Goal: Task Accomplishment & Management: Manage account settings

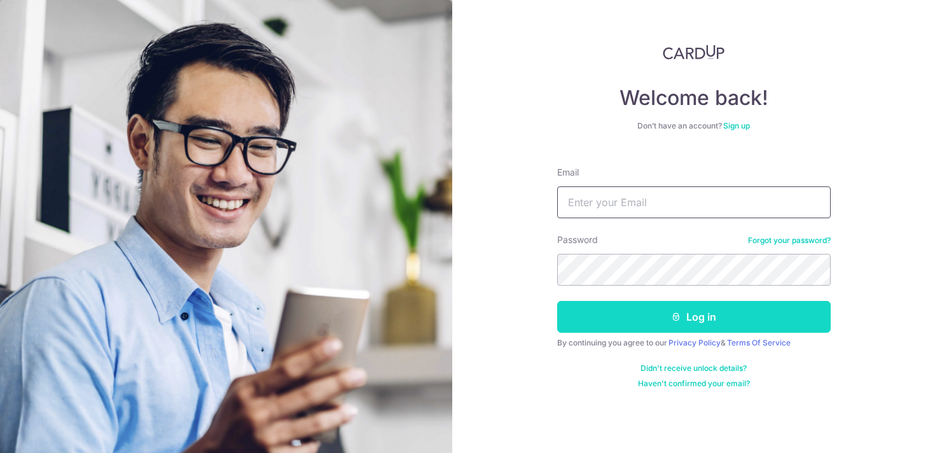
type input "[EMAIL_ADDRESS][DOMAIN_NAME]"
click at [656, 310] on button "Log in" at bounding box center [693, 317] width 273 height 32
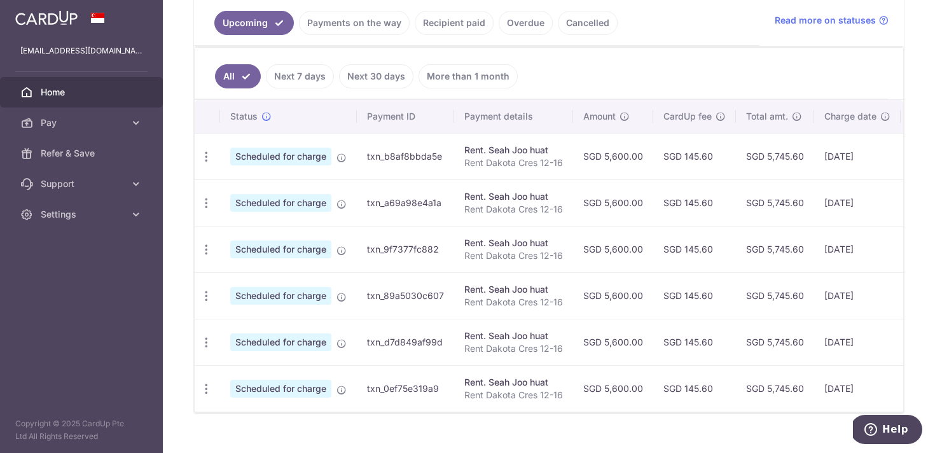
scroll to position [314, 0]
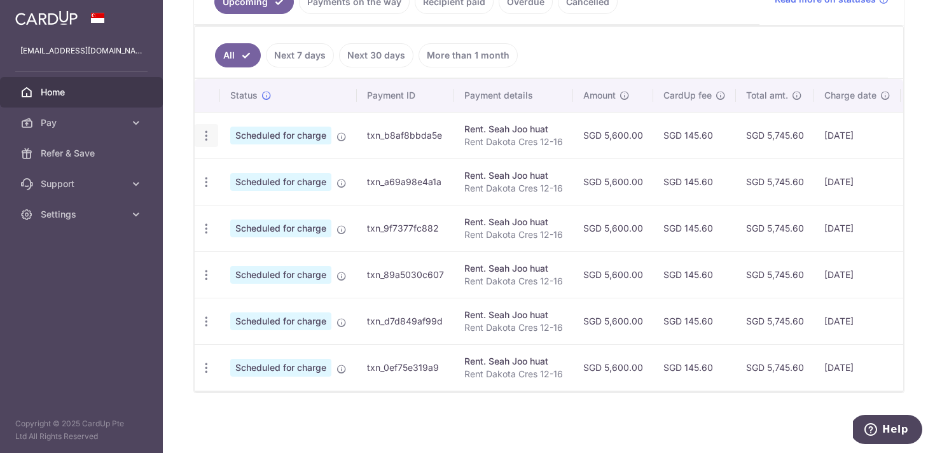
click at [205, 134] on icon "button" at bounding box center [206, 135] width 13 height 13
click at [284, 162] on link "Update payment" at bounding box center [261, 170] width 132 height 31
radio input "true"
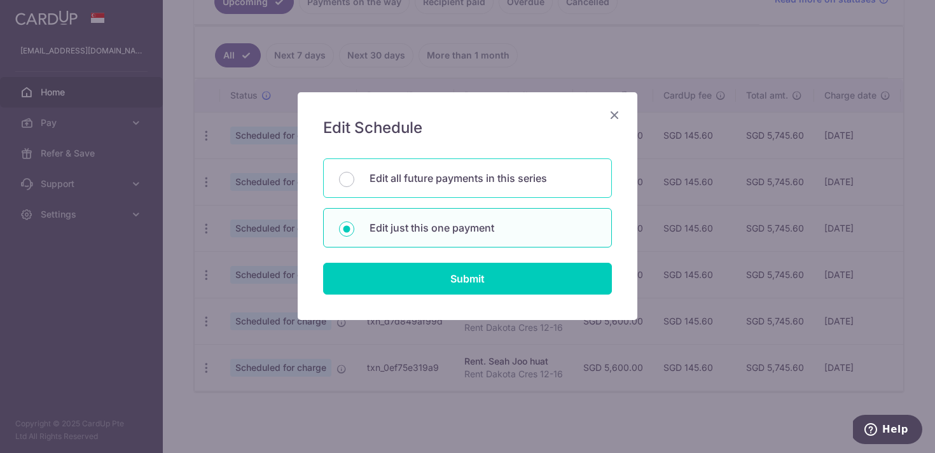
click at [439, 188] on div "Edit all future payments in this series" at bounding box center [467, 177] width 289 height 39
radio input "true"
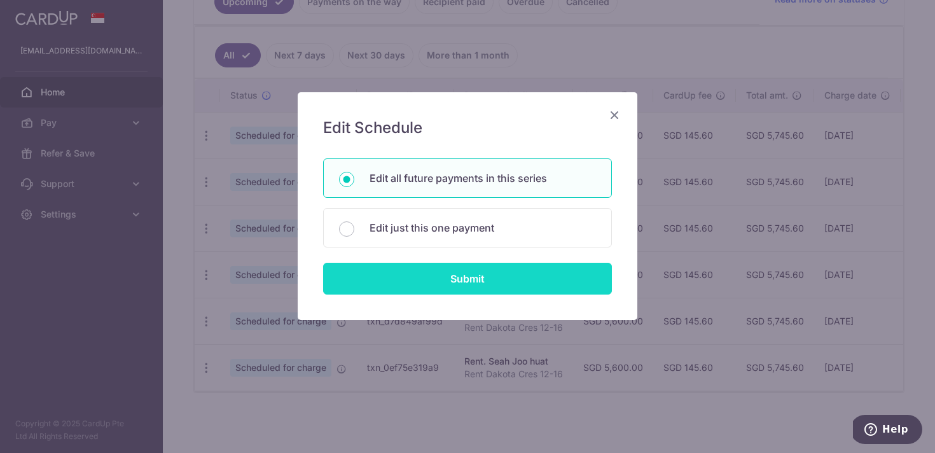
click at [482, 274] on input "Submit" at bounding box center [467, 279] width 289 height 32
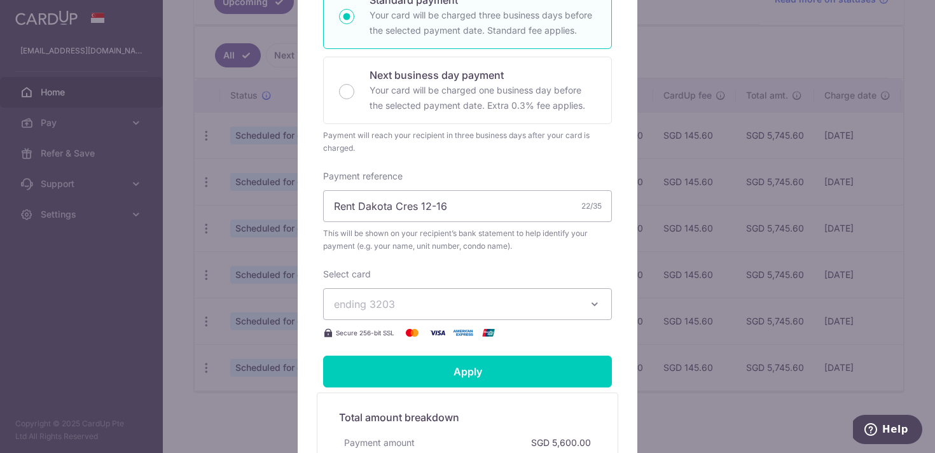
scroll to position [300, 0]
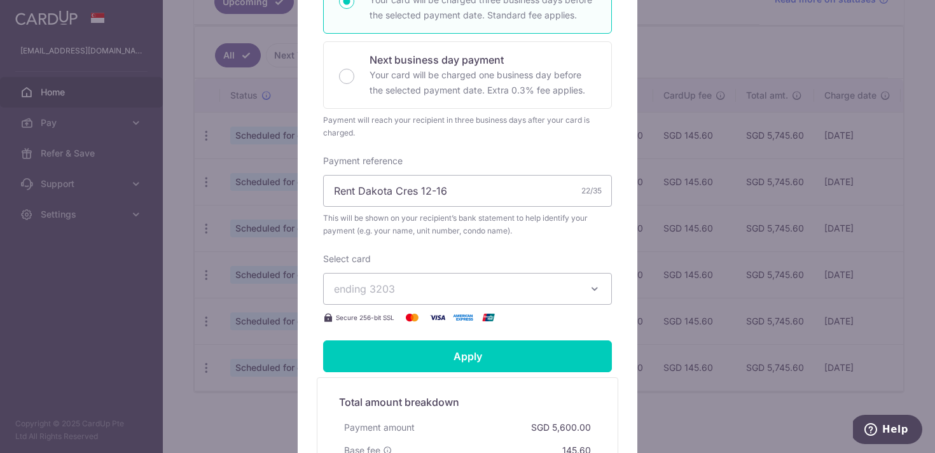
click at [467, 285] on span "ending 3203" at bounding box center [456, 288] width 244 height 15
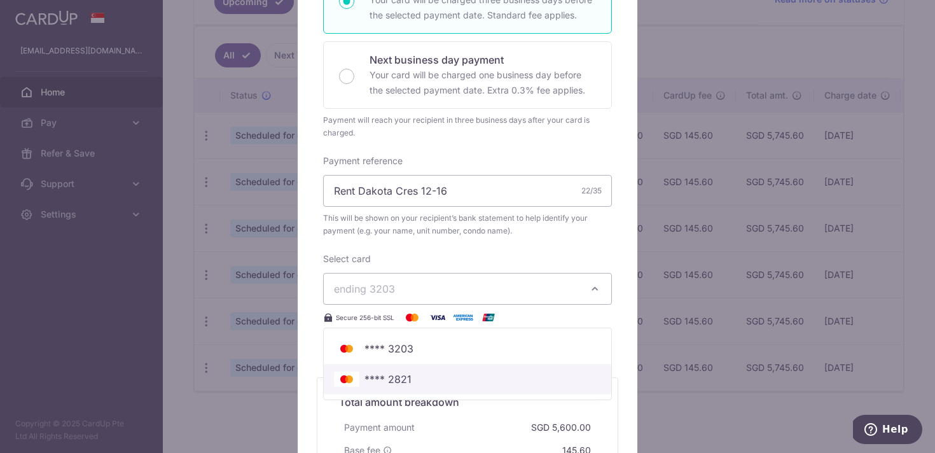
click at [462, 375] on span "**** 2821" at bounding box center [467, 378] width 267 height 15
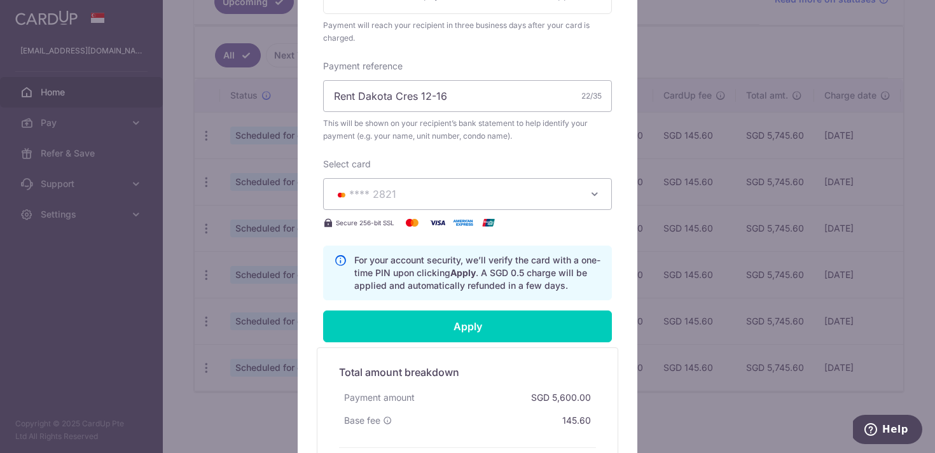
scroll to position [406, 0]
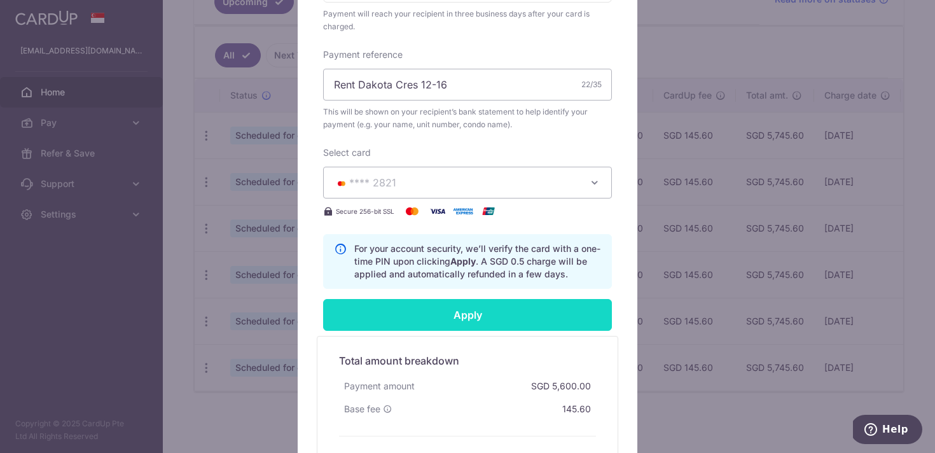
click at [494, 319] on input "Apply" at bounding box center [467, 315] width 289 height 32
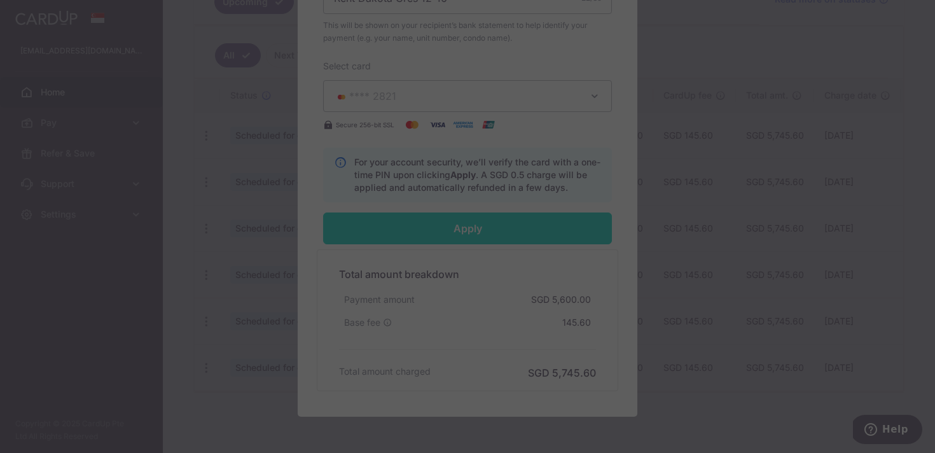
scroll to position [500, 0]
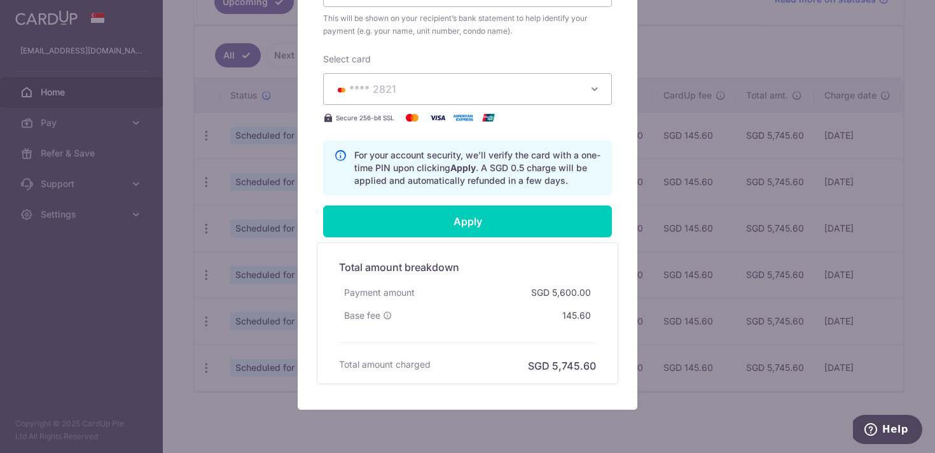
type input "Successfully Applied"
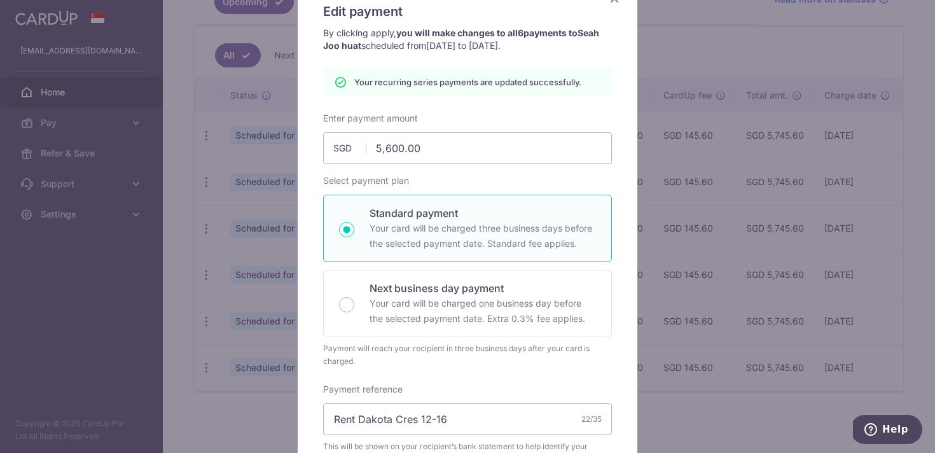
scroll to position [106, 0]
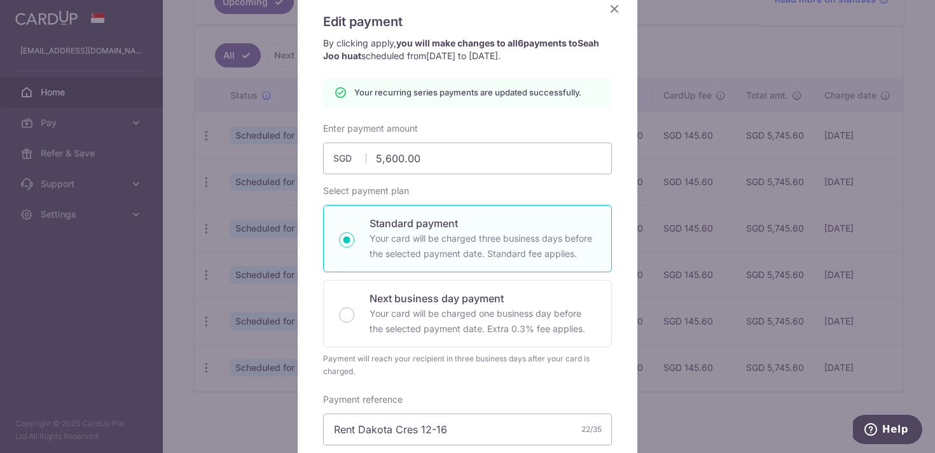
click at [619, 17] on div "Edit payment By clicking apply, you will make changes to all 6 payments to Seah…" at bounding box center [468, 417] width 340 height 862
click at [614, 10] on icon "Close" at bounding box center [614, 9] width 15 height 16
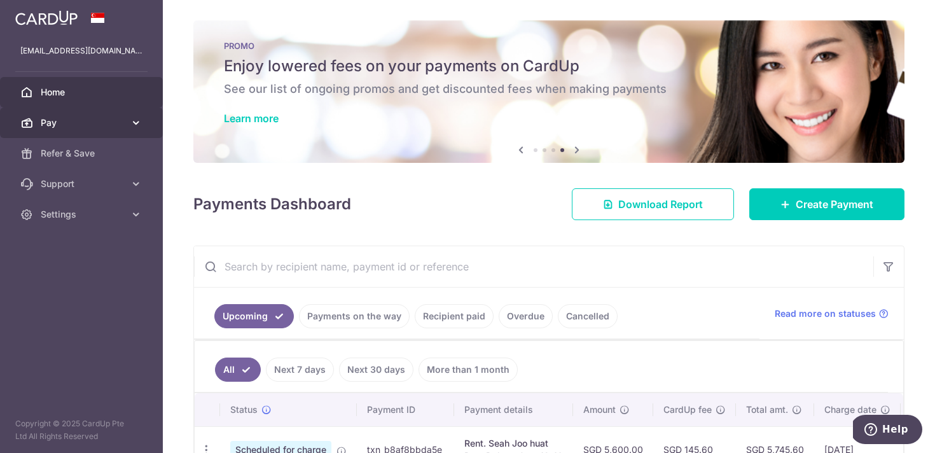
click at [83, 126] on span "Pay" at bounding box center [83, 122] width 84 height 13
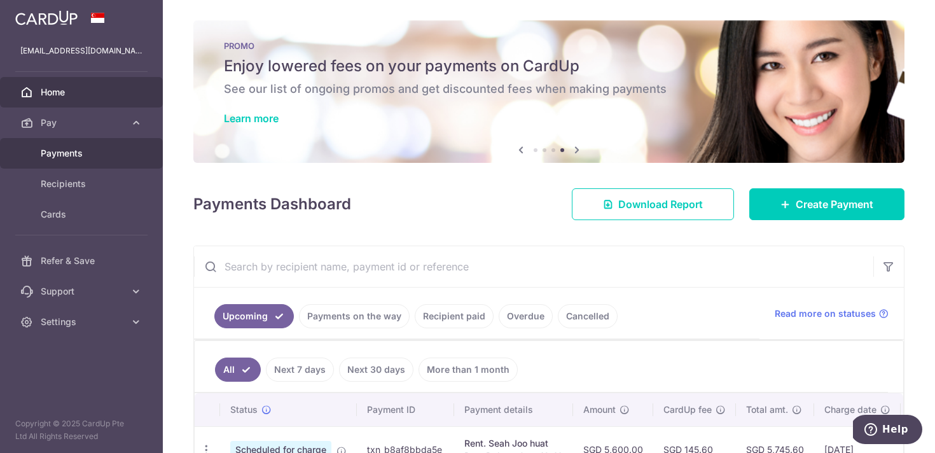
click at [82, 154] on span "Payments" at bounding box center [83, 153] width 84 height 13
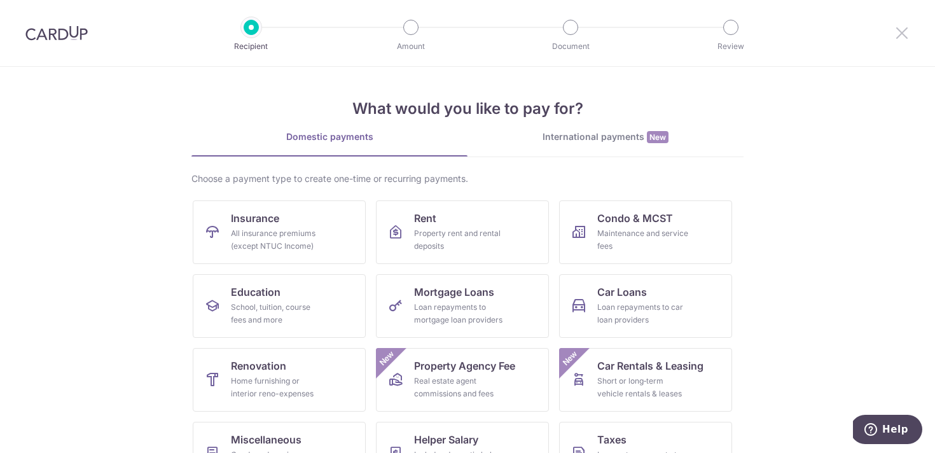
click at [902, 26] on icon at bounding box center [901, 33] width 15 height 16
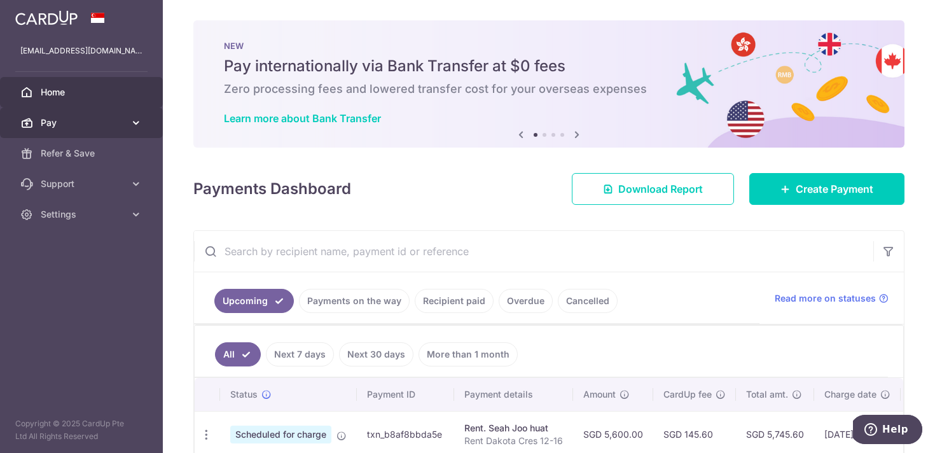
click at [77, 120] on span "Pay" at bounding box center [83, 122] width 84 height 13
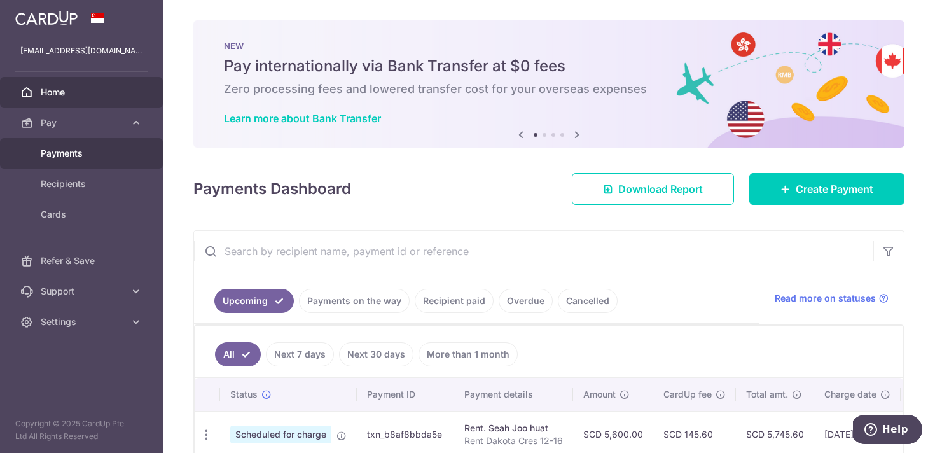
click at [76, 146] on link "Payments" at bounding box center [81, 153] width 163 height 31
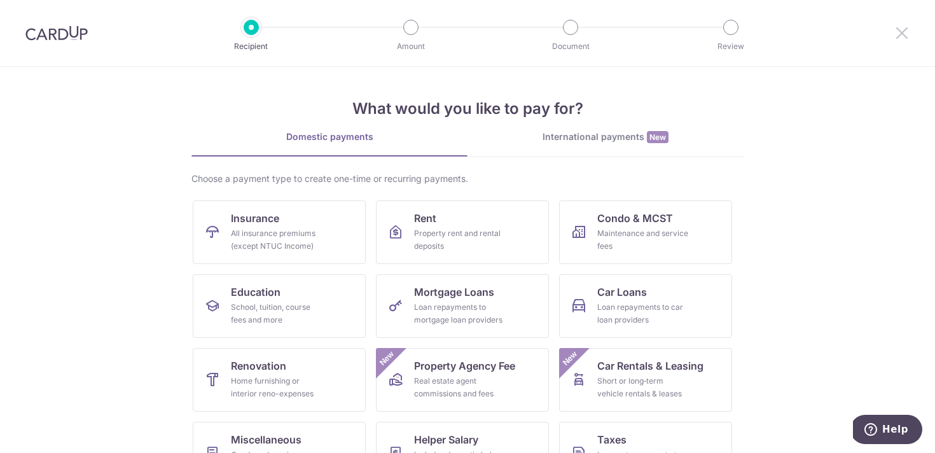
click at [904, 32] on icon at bounding box center [901, 33] width 15 height 16
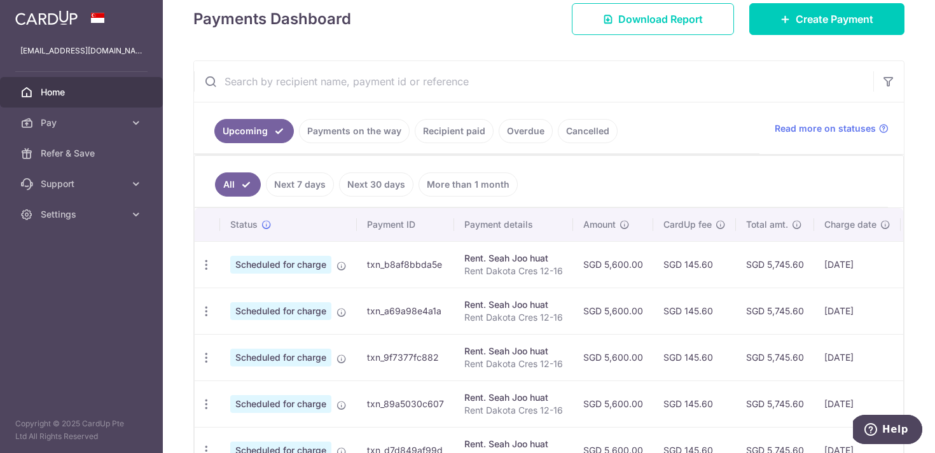
scroll to position [149, 0]
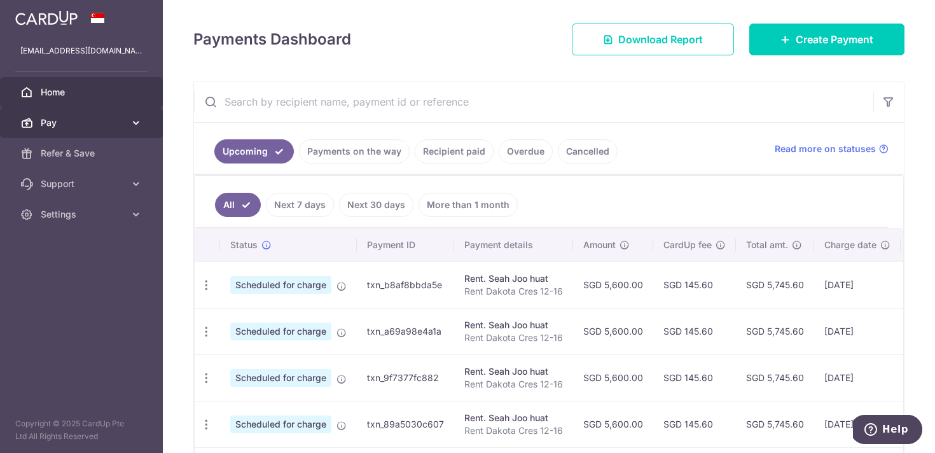
click at [138, 132] on link "Pay" at bounding box center [81, 122] width 163 height 31
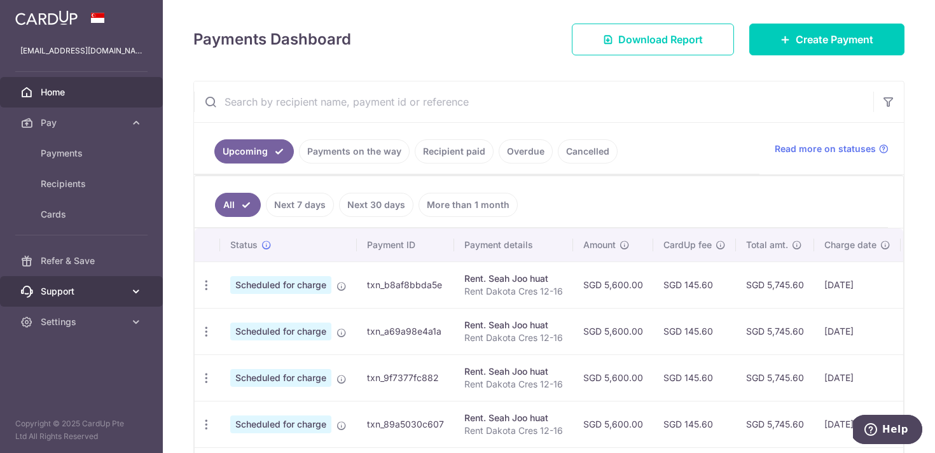
click at [139, 291] on icon at bounding box center [136, 291] width 13 height 13
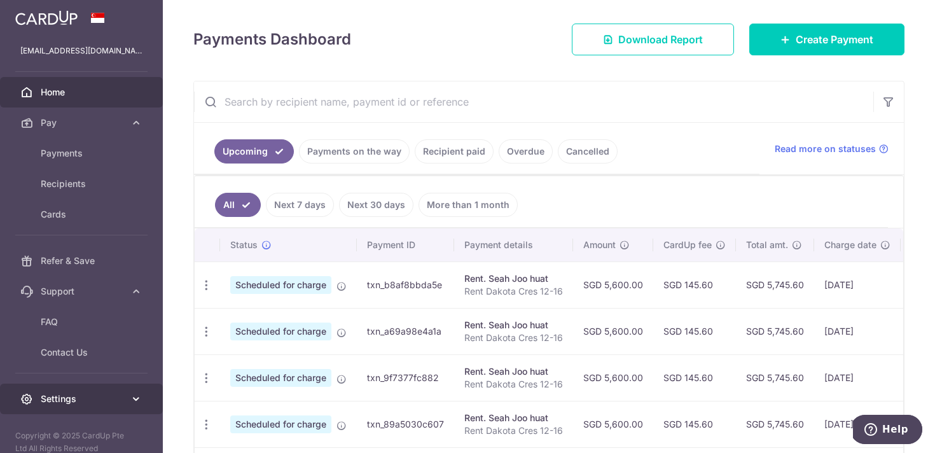
click at [131, 399] on icon at bounding box center [136, 398] width 13 height 13
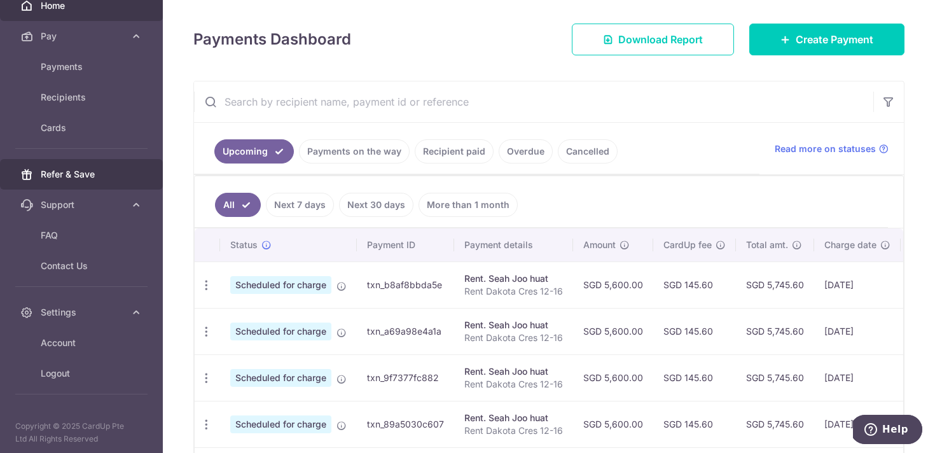
scroll to position [88, 0]
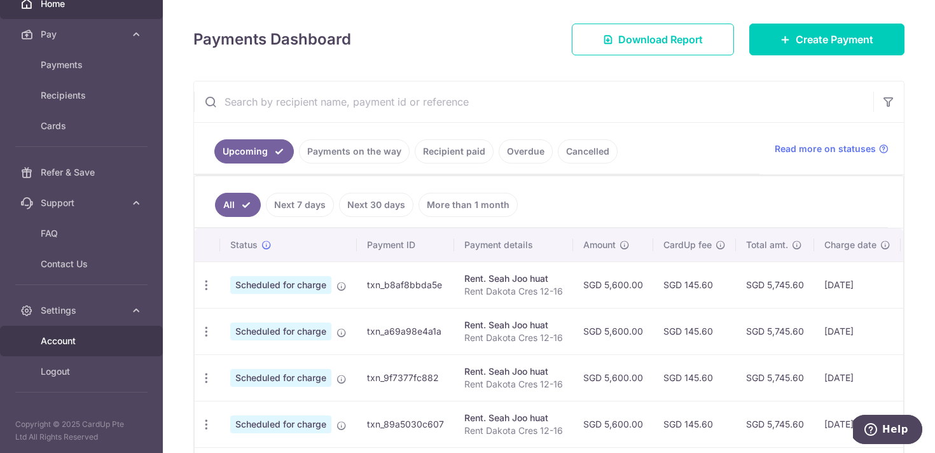
click at [73, 335] on span "Account" at bounding box center [83, 341] width 84 height 13
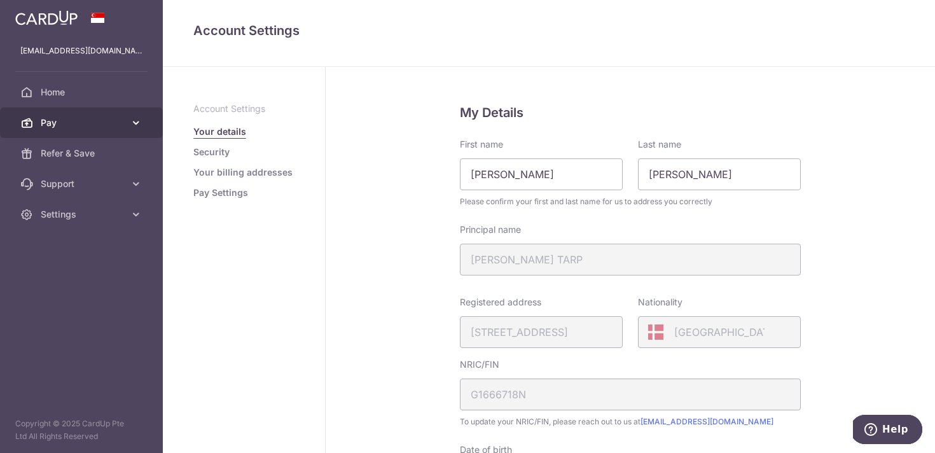
click at [69, 134] on link "Pay" at bounding box center [81, 122] width 163 height 31
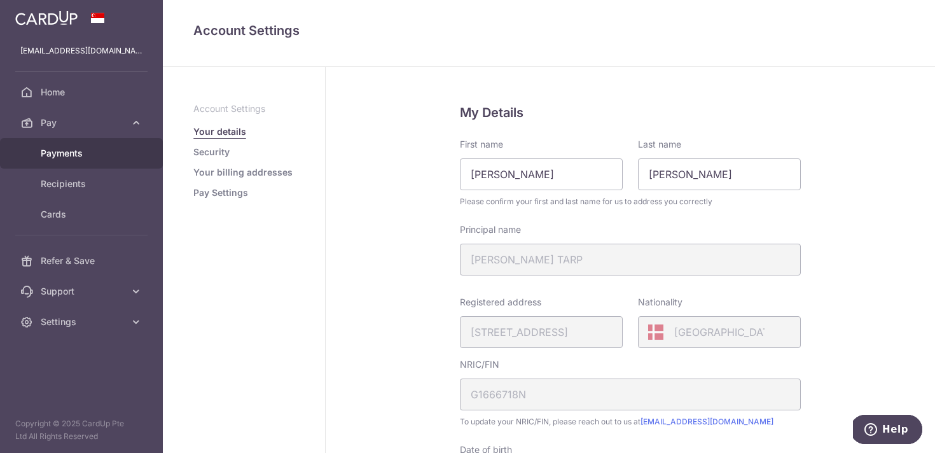
click at [82, 153] on span "Payments" at bounding box center [83, 153] width 84 height 13
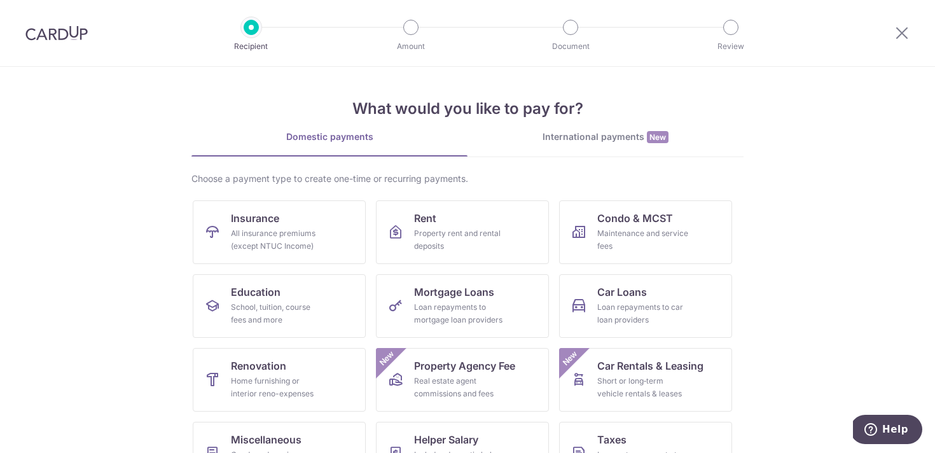
click at [891, 38] on div at bounding box center [902, 33] width 66 height 66
click at [899, 39] on icon at bounding box center [901, 33] width 15 height 16
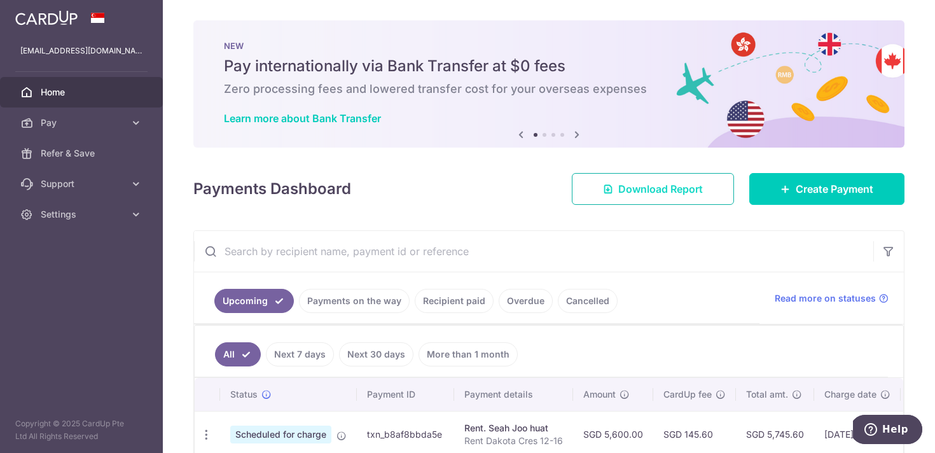
click at [641, 186] on span "Download Report" at bounding box center [660, 188] width 85 height 15
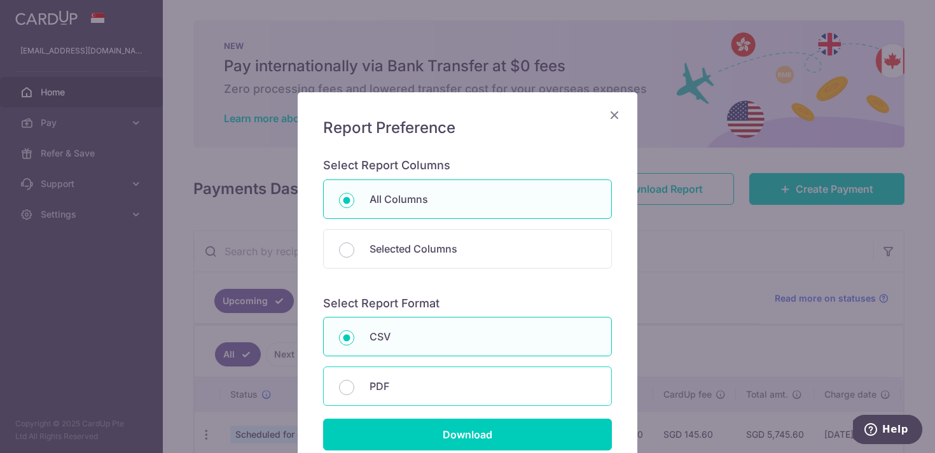
click at [436, 383] on p "PDF" at bounding box center [482, 385] width 226 height 15
click at [354, 383] on input "PDF" at bounding box center [346, 387] width 15 height 15
radio input "false"
radio input "true"
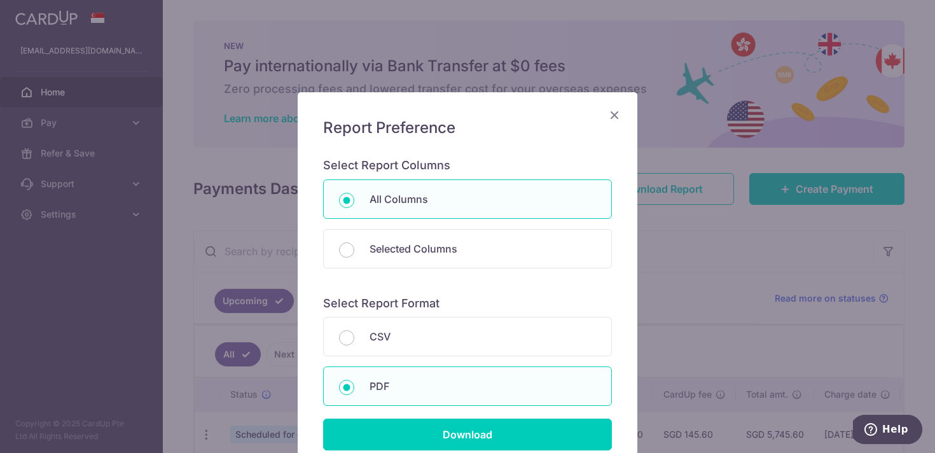
click at [450, 359] on div "Download" at bounding box center [467, 388] width 289 height 125
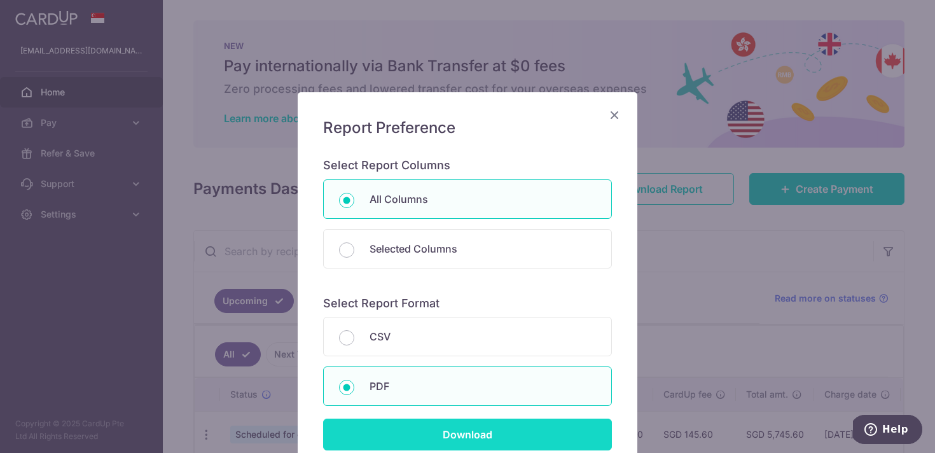
click at [470, 428] on input "Download" at bounding box center [467, 434] width 289 height 32
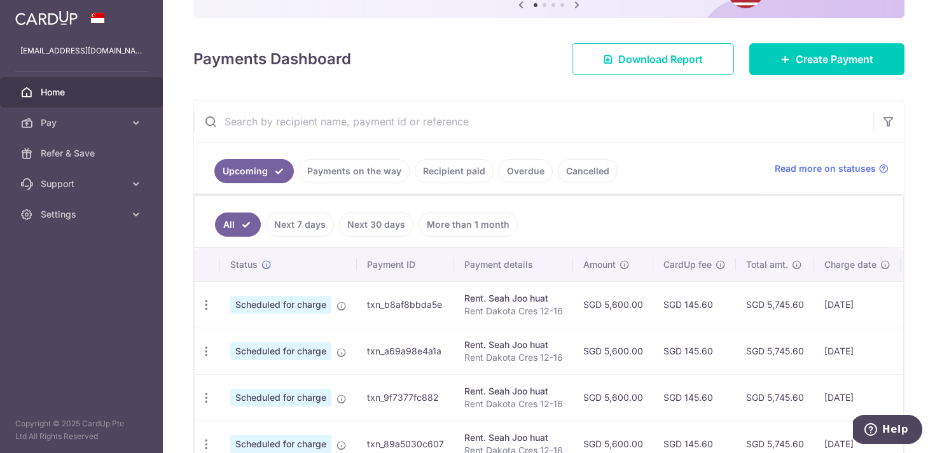
scroll to position [132, 0]
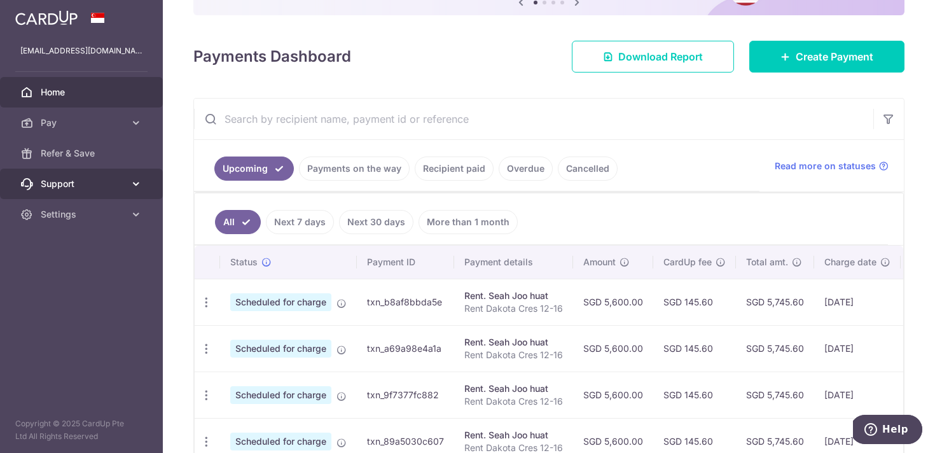
click at [91, 186] on span "Support" at bounding box center [83, 183] width 84 height 13
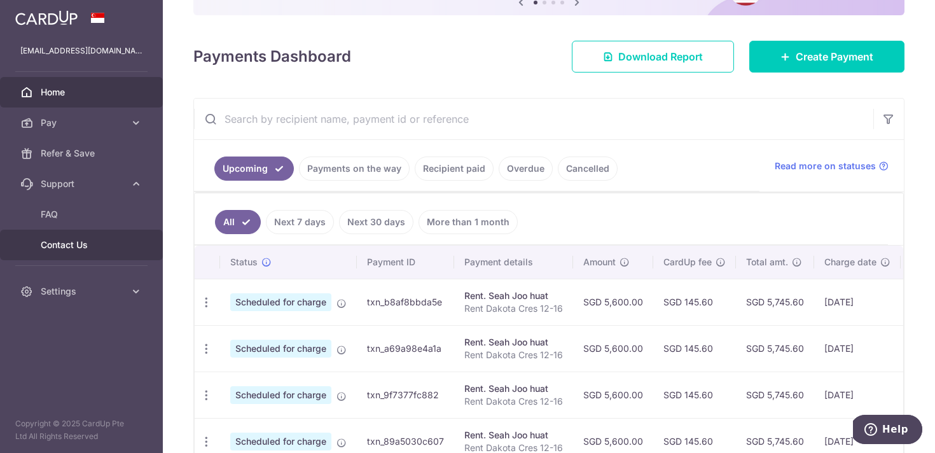
click at [95, 241] on span "Contact Us" at bounding box center [83, 244] width 84 height 13
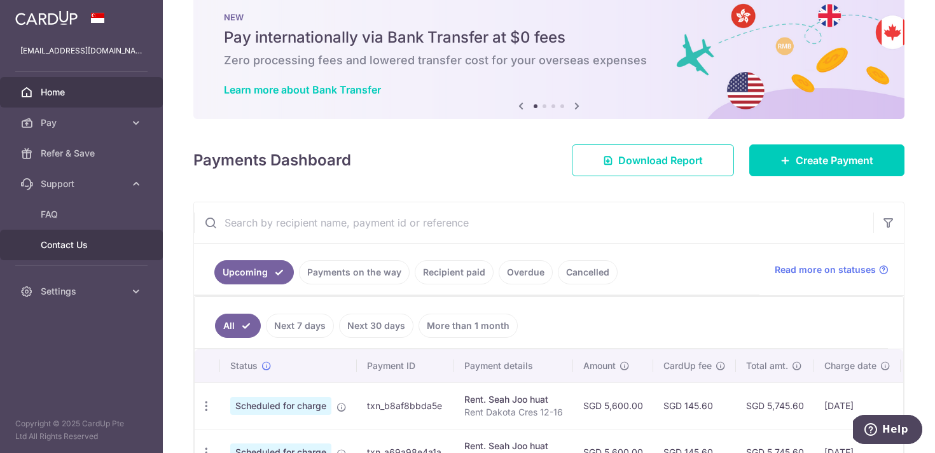
scroll to position [0, 0]
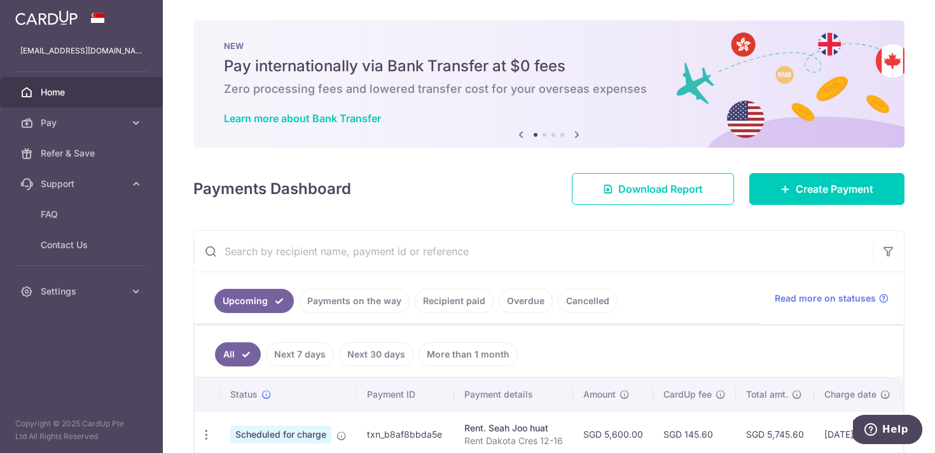
click at [579, 134] on icon at bounding box center [576, 135] width 15 height 16
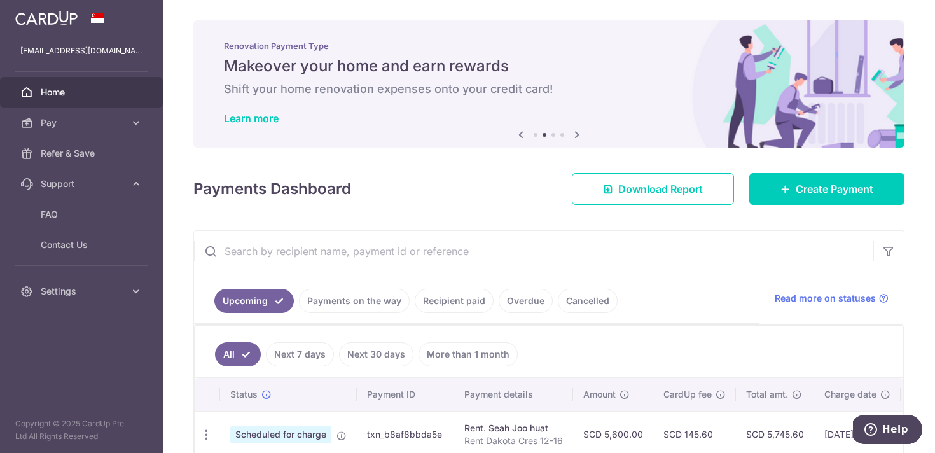
click at [579, 134] on icon at bounding box center [576, 135] width 15 height 16
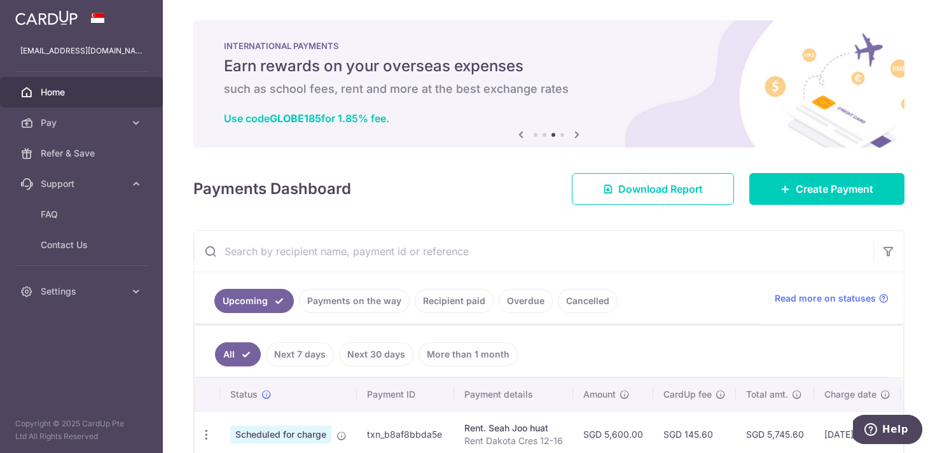
click at [579, 134] on icon at bounding box center [576, 135] width 15 height 16
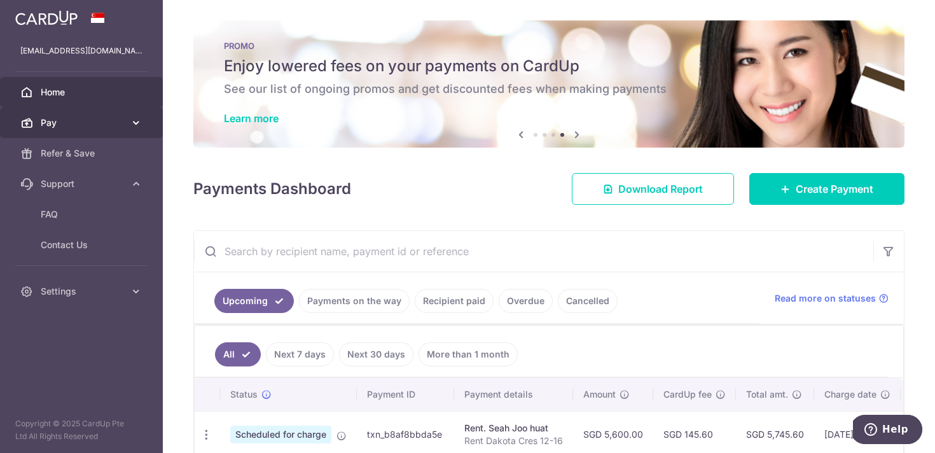
click at [135, 119] on icon at bounding box center [136, 122] width 13 height 13
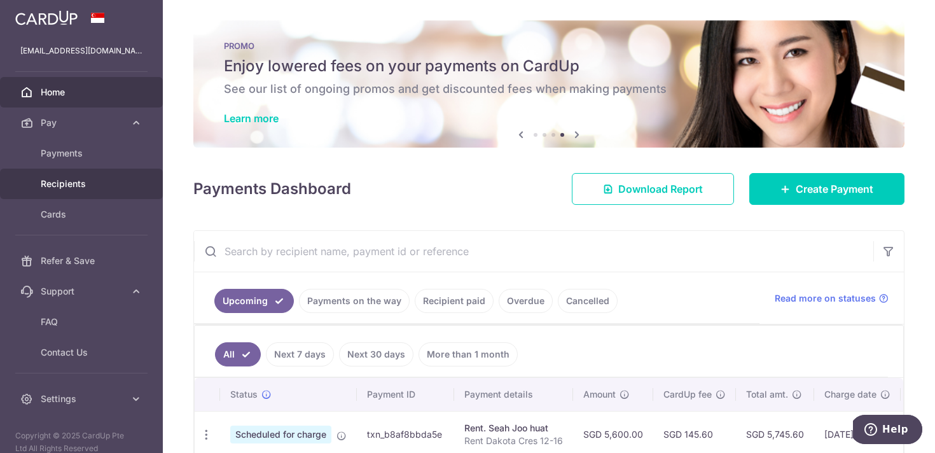
click at [84, 178] on span "Recipients" at bounding box center [83, 183] width 84 height 13
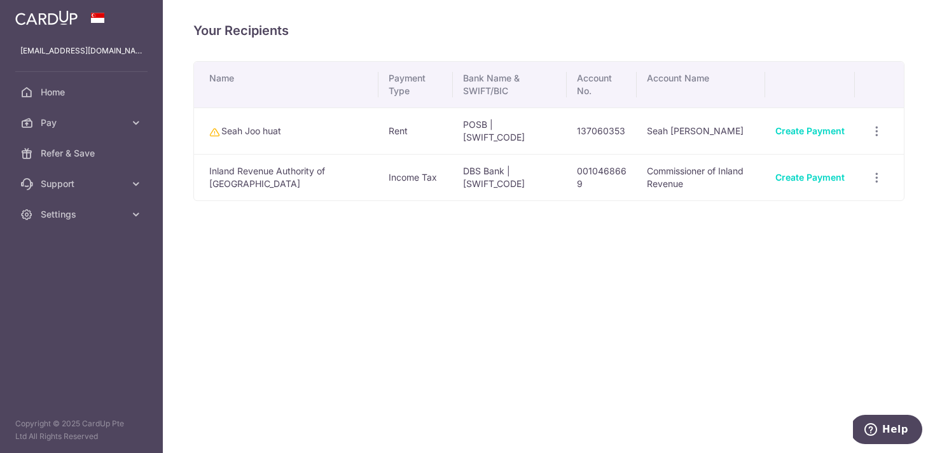
click at [265, 142] on td "Seah Joo huat" at bounding box center [286, 130] width 184 height 46
click at [240, 130] on td "Seah Joo huat" at bounding box center [286, 130] width 184 height 46
click at [95, 176] on link "Support" at bounding box center [81, 184] width 163 height 31
click at [94, 289] on span "Settings" at bounding box center [83, 291] width 84 height 13
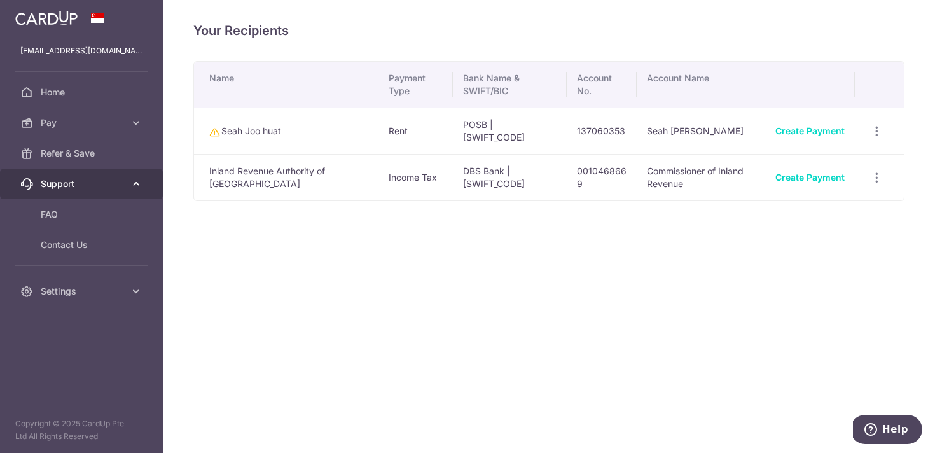
click at [137, 183] on icon at bounding box center [136, 183] width 13 height 13
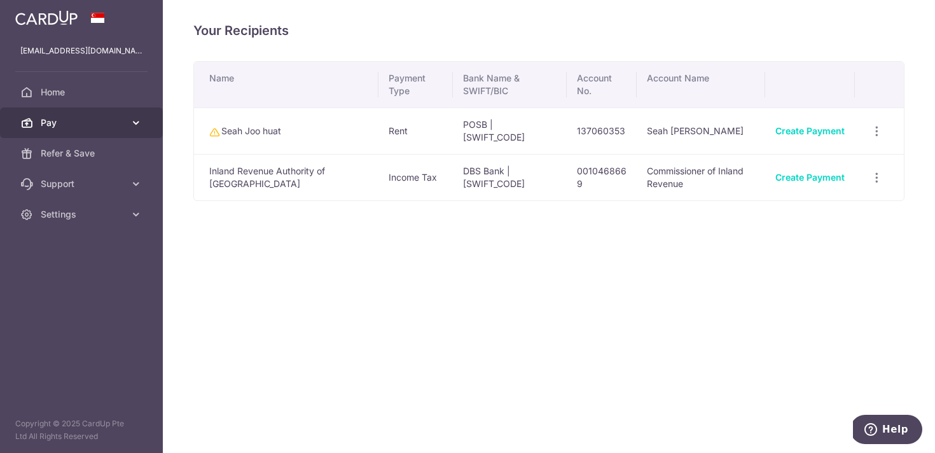
click at [132, 130] on link "Pay" at bounding box center [81, 122] width 163 height 31
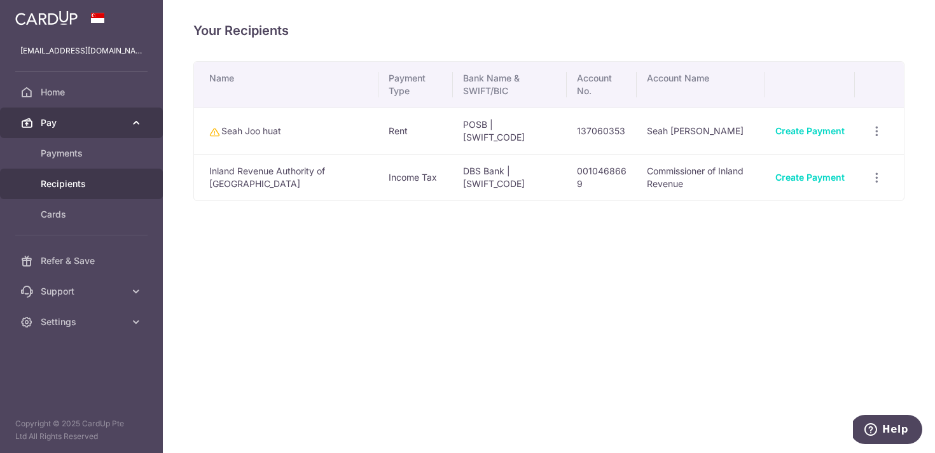
click at [132, 130] on link "Pay" at bounding box center [81, 122] width 163 height 31
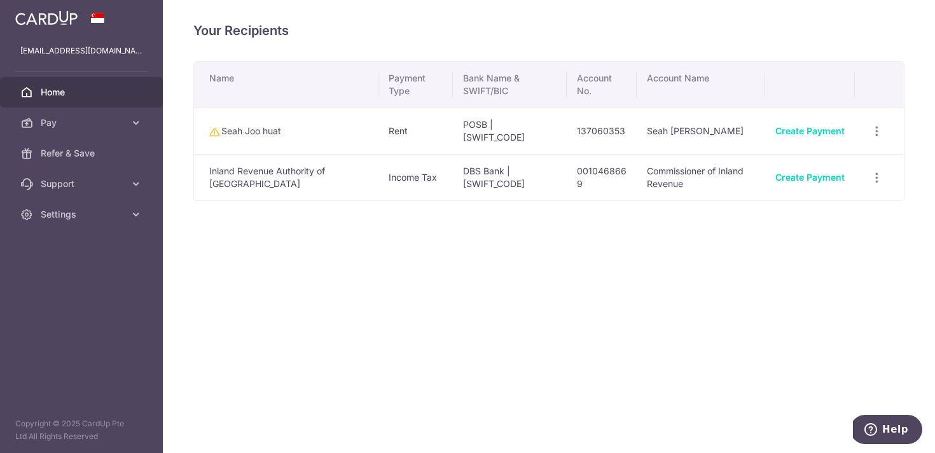
click at [86, 105] on link "Home" at bounding box center [81, 92] width 163 height 31
